Goal: Task Accomplishment & Management: Complete application form

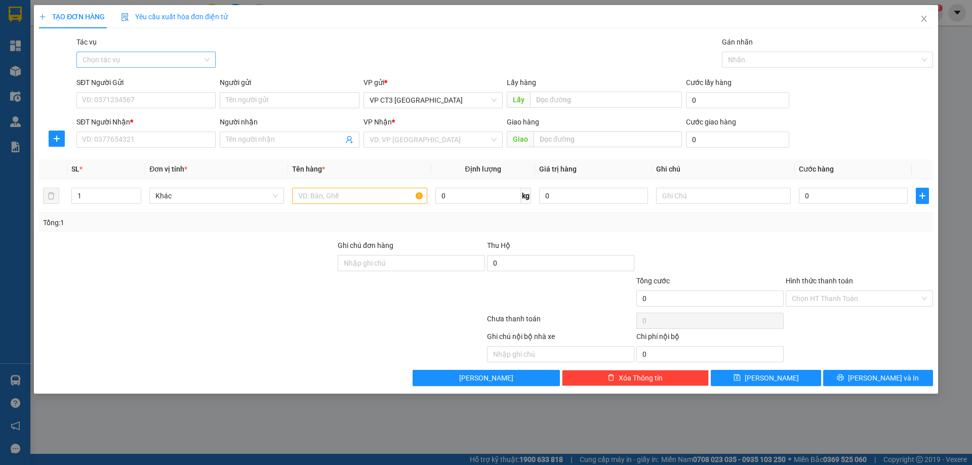
click at [170, 56] on input "Tác vụ" at bounding box center [143, 59] width 120 height 15
click at [173, 97] on div "Nhập hàng kho nhận" at bounding box center [146, 96] width 127 height 11
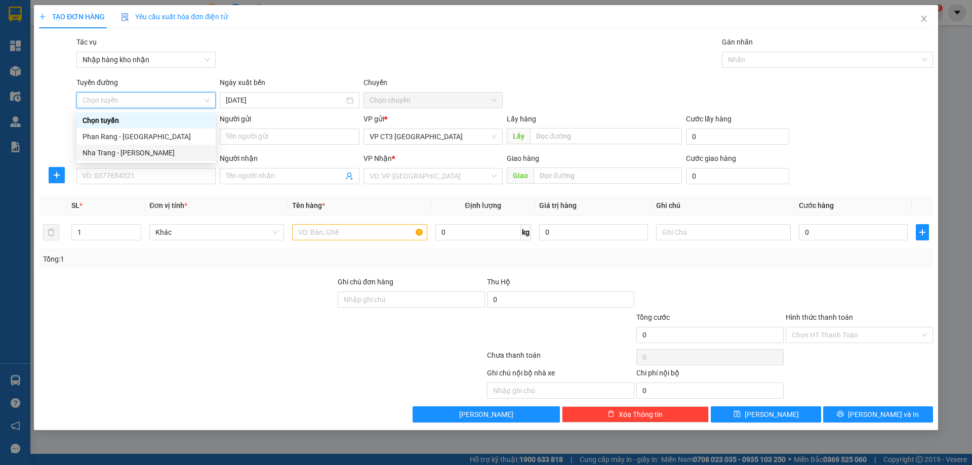
click at [151, 152] on div "Nha Trang - [PERSON_NAME]" at bounding box center [146, 152] width 127 height 11
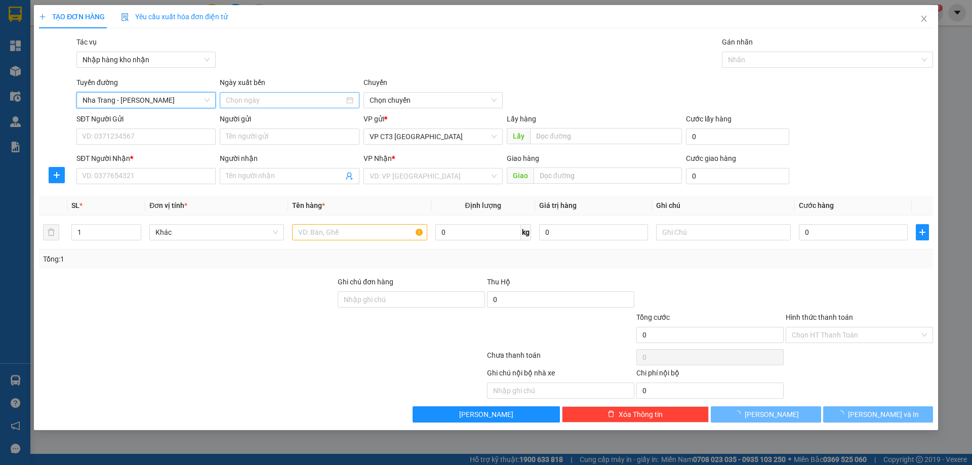
type input "[DATE]"
click at [318, 103] on input "[DATE]" at bounding box center [285, 100] width 118 height 11
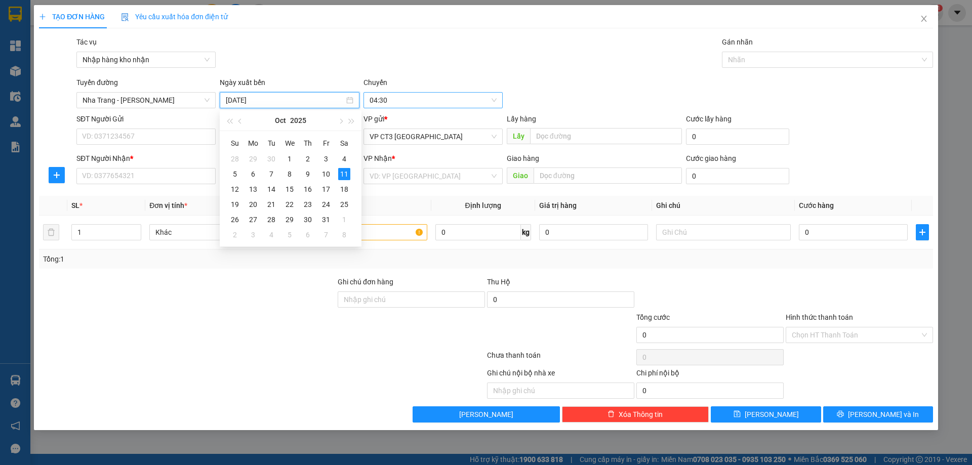
click at [402, 96] on span "04:30" at bounding box center [433, 100] width 127 height 15
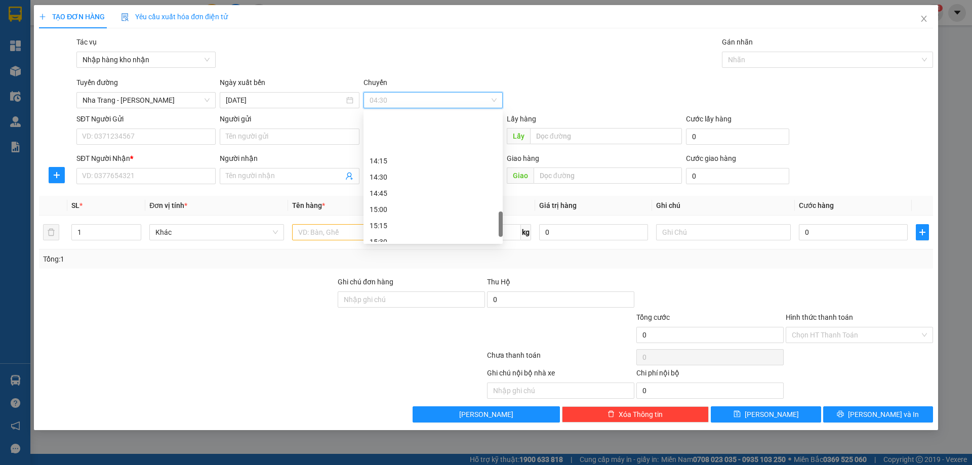
scroll to position [658, 0]
click at [398, 194] on div "15:30" at bounding box center [433, 191] width 127 height 11
click at [742, 61] on div at bounding box center [822, 60] width 196 height 12
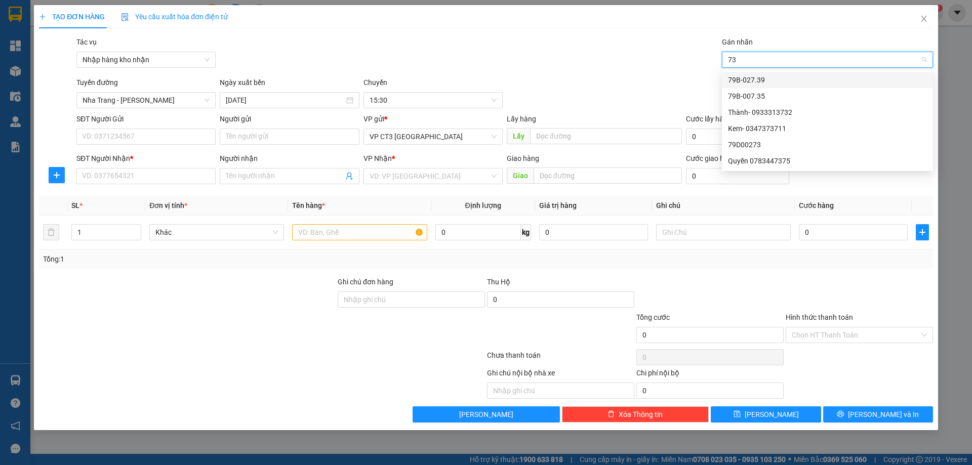
type input "735"
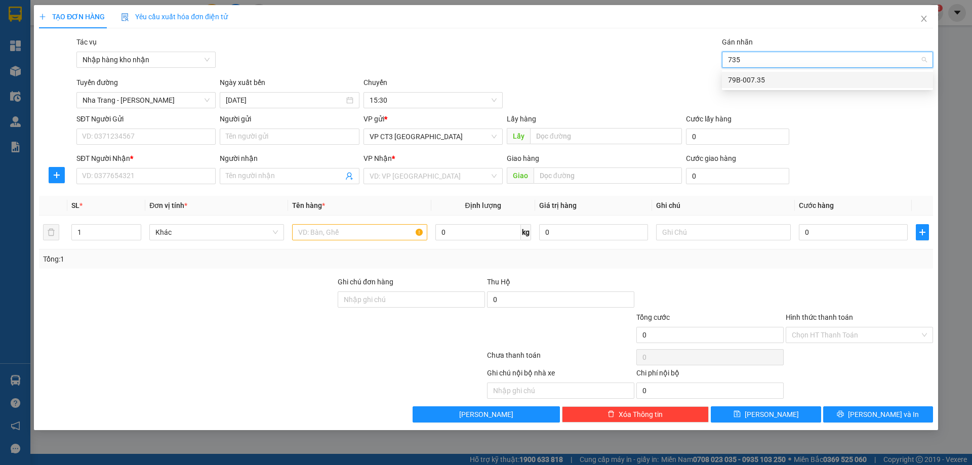
click at [754, 84] on div "79B-007.35" at bounding box center [827, 79] width 199 height 11
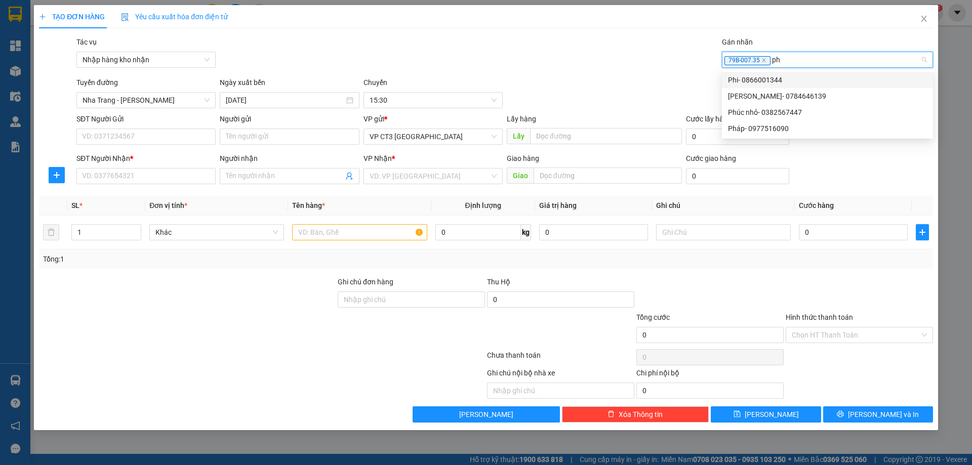
type input "phi"
click at [732, 82] on div "Phi- 0866001344" at bounding box center [827, 79] width 199 height 11
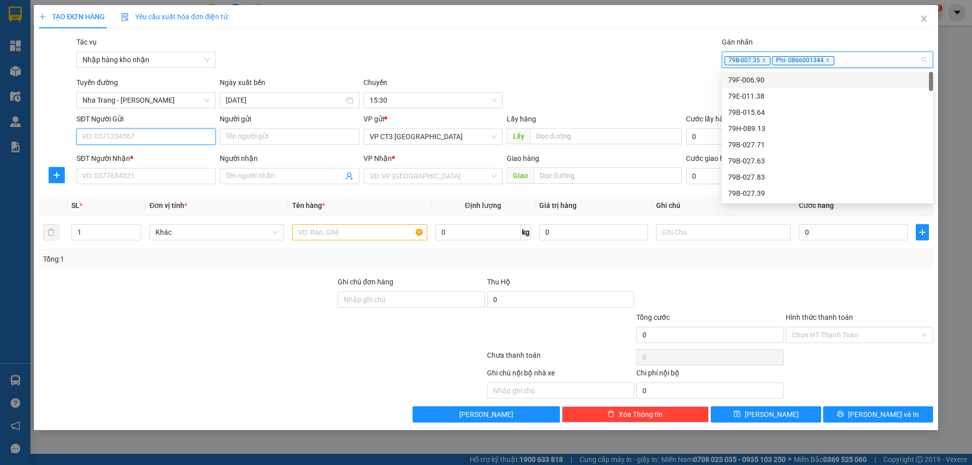
click at [180, 140] on input "SĐT Người Gửi" at bounding box center [145, 137] width 139 height 16
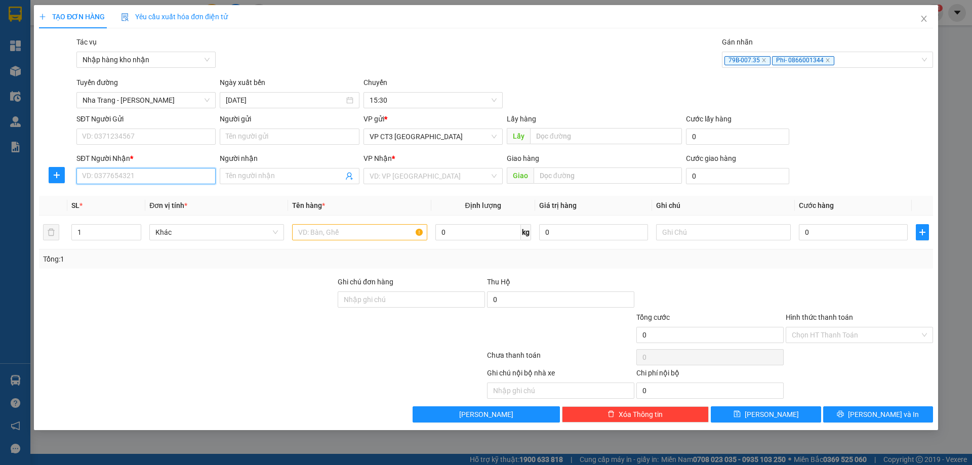
click at [167, 181] on input "SĐT Người Nhận *" at bounding box center [145, 176] width 139 height 16
type input "0918458453"
click at [174, 198] on div "0918458453 - [PERSON_NAME]" at bounding box center [146, 196] width 127 height 11
type input "[PERSON_NAME]"
type input "Bến Xe Cam Ranh"
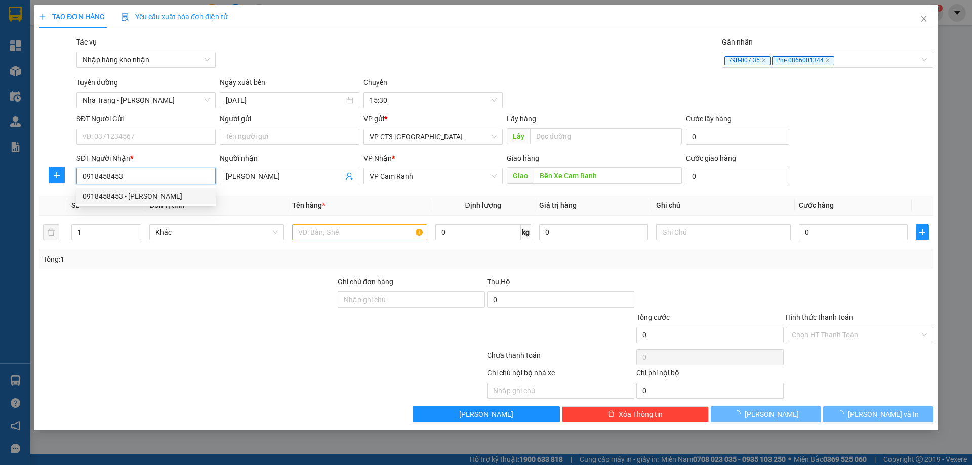
type input "30.000"
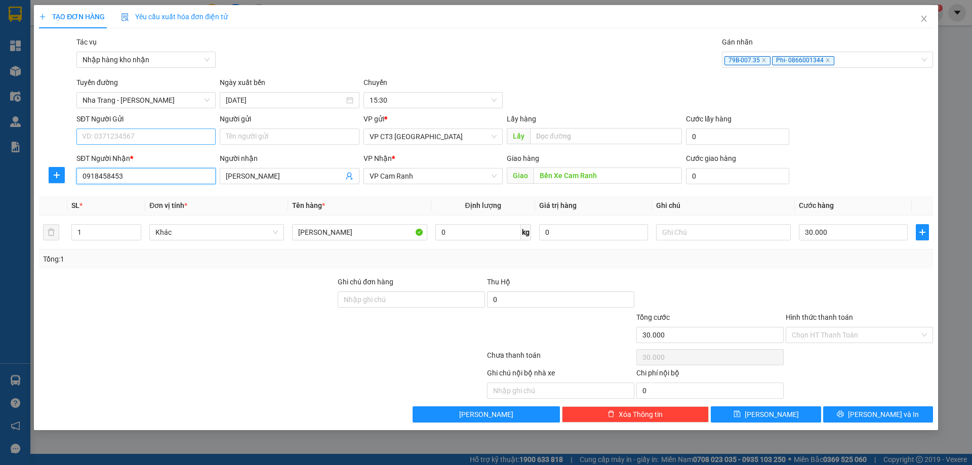
type input "0918458453"
click at [181, 135] on input "SĐT Người Gửi" at bounding box center [145, 137] width 139 height 16
click at [177, 155] on div "0976532416 - [PERSON_NAME]" at bounding box center [146, 156] width 127 height 11
type input "0976532416"
type input "[PERSON_NAME]"
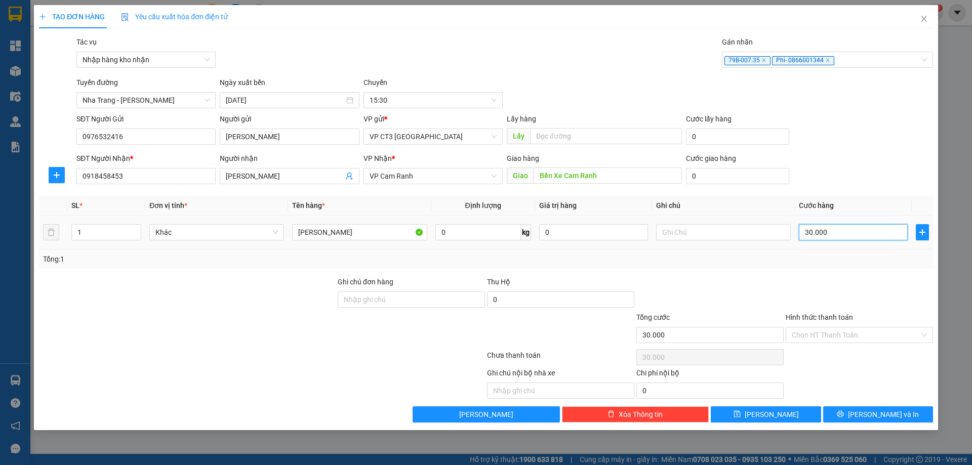
type input "0"
type input "30.000"
click at [837, 230] on input "0" at bounding box center [853, 232] width 109 height 16
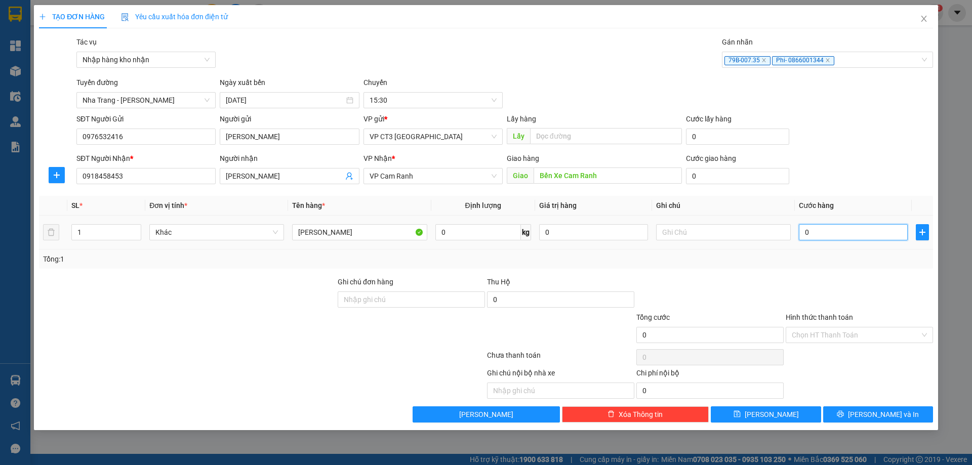
type input "3"
type input "30"
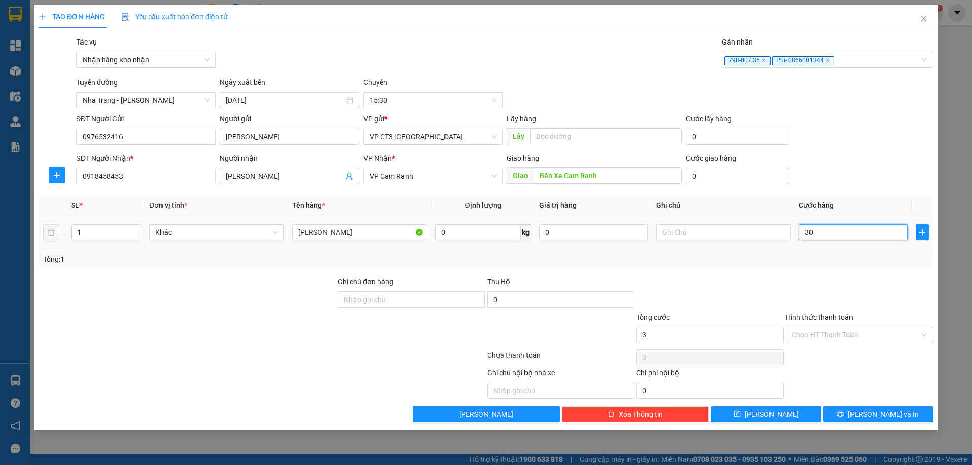
type input "30"
type input "300"
type input "3.000"
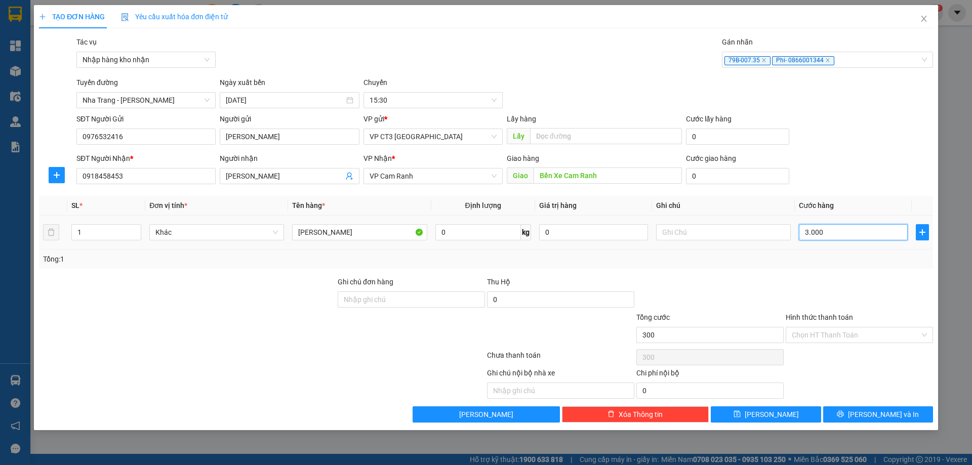
type input "3.000"
type input "30.000"
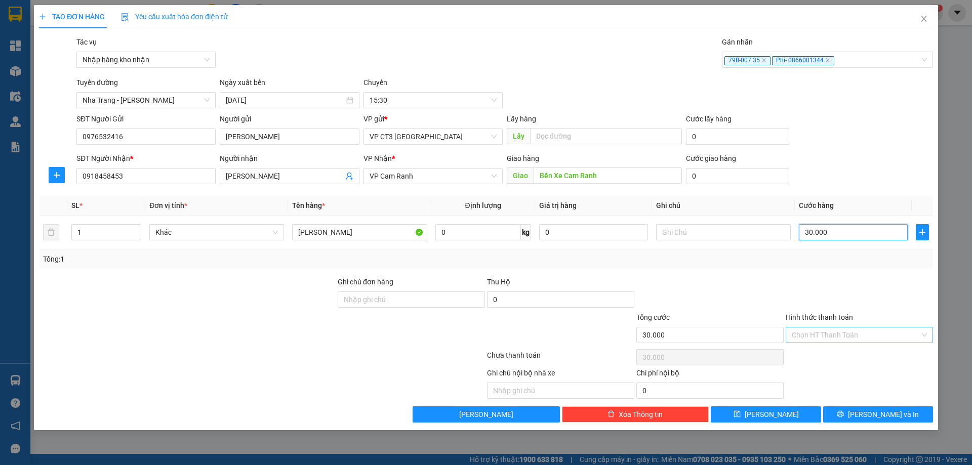
type input "30.000"
click at [841, 336] on input "Hình thức thanh toán" at bounding box center [856, 335] width 128 height 15
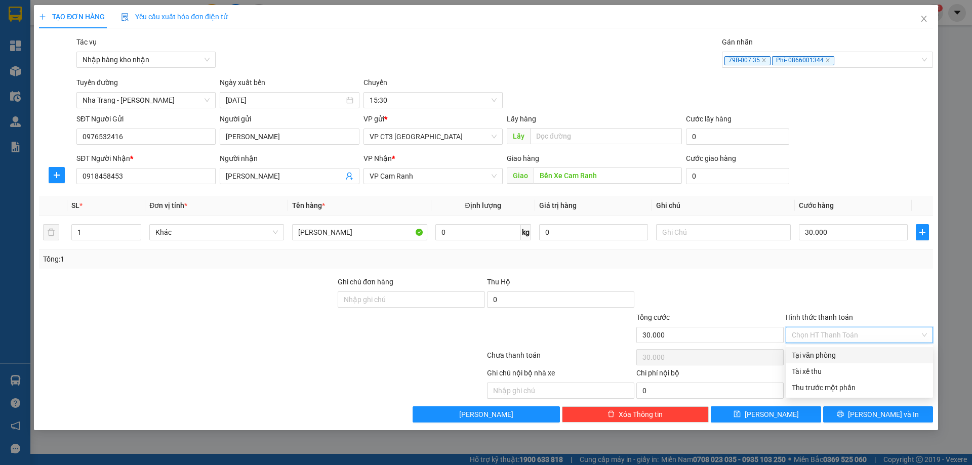
click at [851, 358] on div "Tại văn phòng" at bounding box center [859, 355] width 135 height 11
type input "0"
click at [891, 408] on button "[PERSON_NAME] và In" at bounding box center [878, 415] width 110 height 16
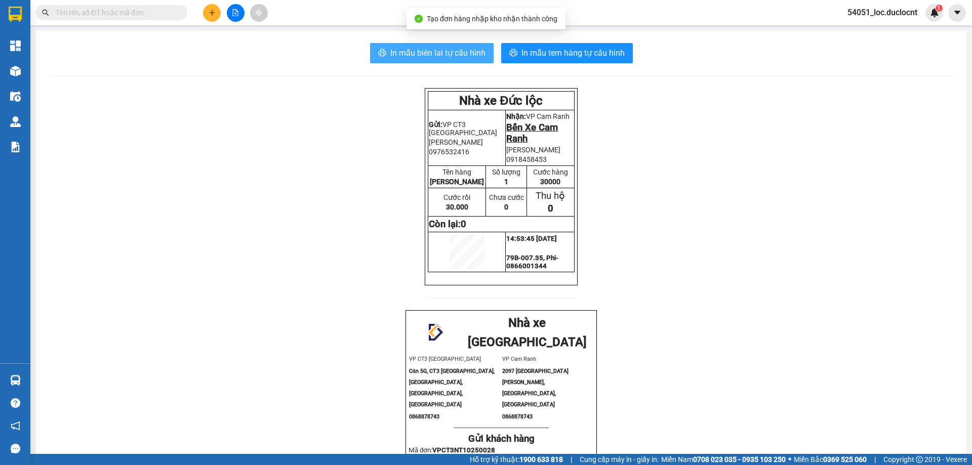
click at [474, 52] on span "In mẫu biên lai tự cấu hình" at bounding box center [437, 53] width 95 height 13
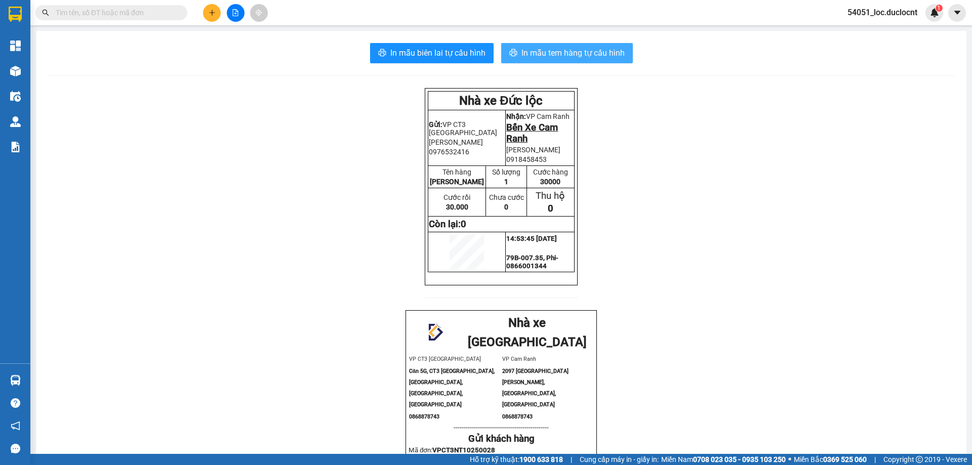
click at [615, 56] on span "In mẫu tem hàng tự cấu hình" at bounding box center [572, 53] width 103 height 13
